Goal: Transaction & Acquisition: Purchase product/service

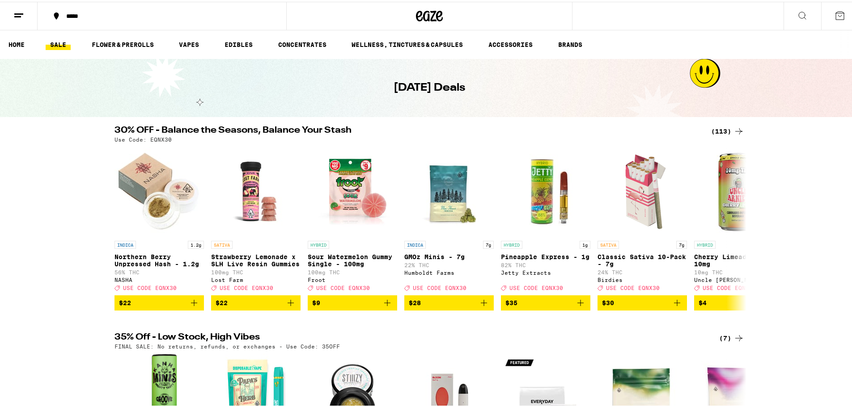
click at [721, 128] on div "(113)" at bounding box center [727, 129] width 33 height 11
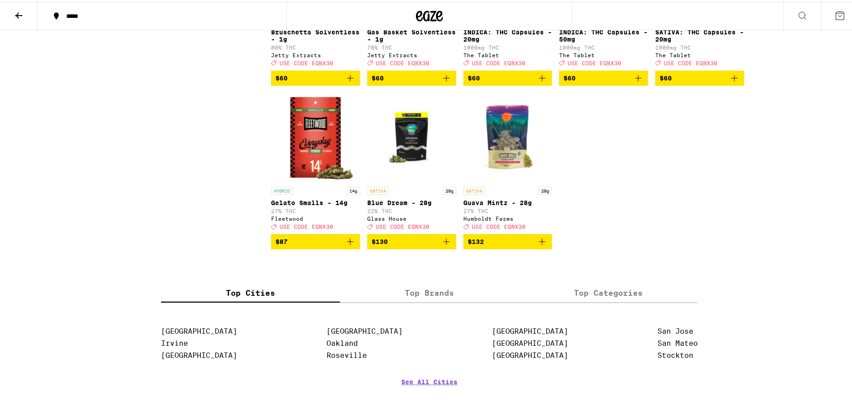
scroll to position [3817, 0]
